Goal: Information Seeking & Learning: Learn about a topic

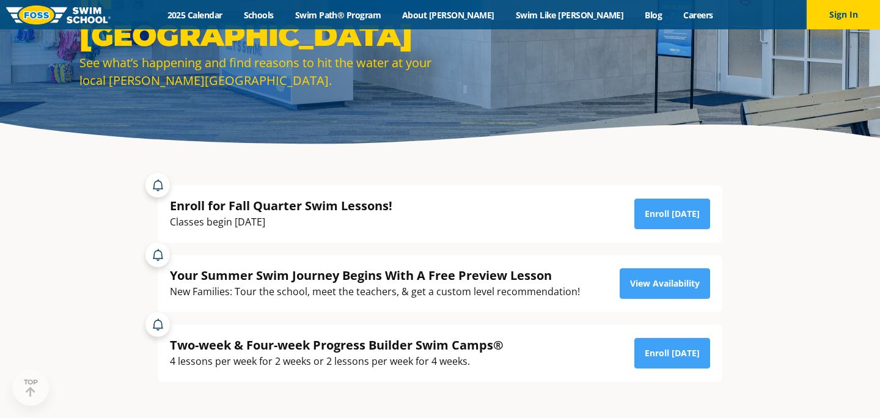
scroll to position [140, 0]
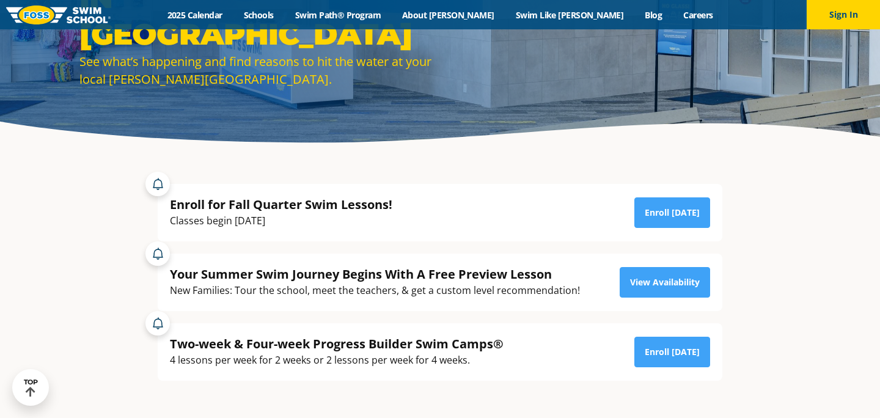
click at [614, 283] on div "Your Summer Swim Journey Begins With A Free Preview Lesson New Families: Tour t…" at bounding box center [440, 282] width 540 height 33
click at [633, 285] on link "View Availability" at bounding box center [664, 282] width 90 height 31
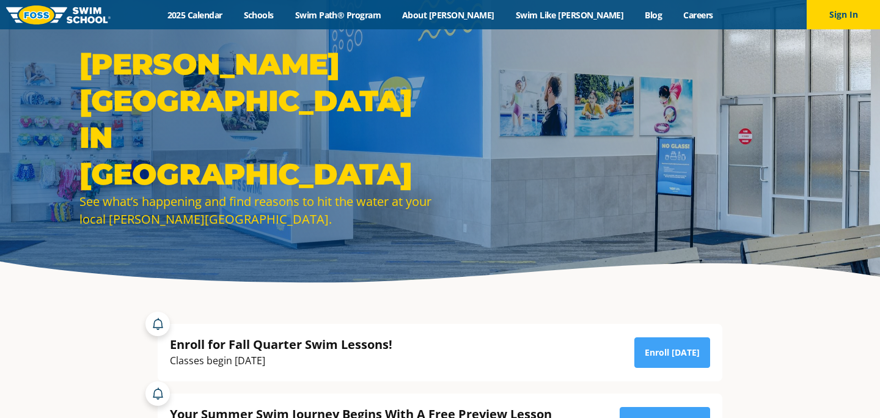
click at [663, 7] on div "Menu 2025 Calendar Schools Swim Path® Program About FOSS Swim Like Regan Blog C…" at bounding box center [440, 14] width 880 height 29
click at [672, 12] on link "Careers" at bounding box center [697, 15] width 51 height 12
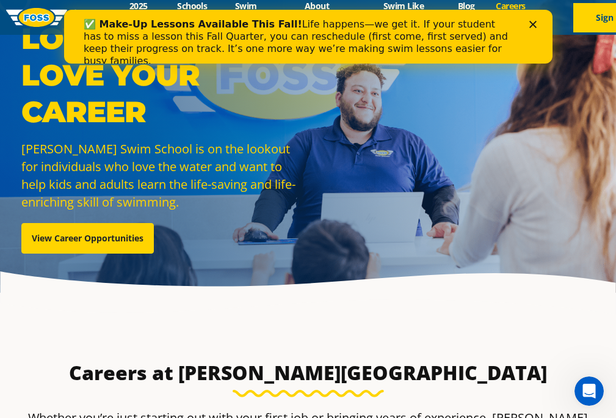
scroll to position [38, 0]
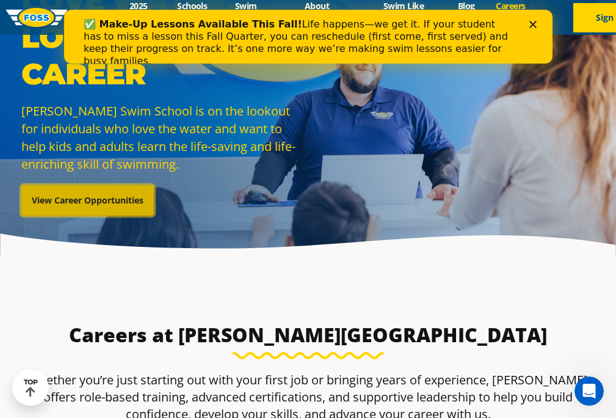
click at [89, 188] on link "View Career Opportunities" at bounding box center [87, 200] width 133 height 31
